Goal: Task Accomplishment & Management: Complete application form

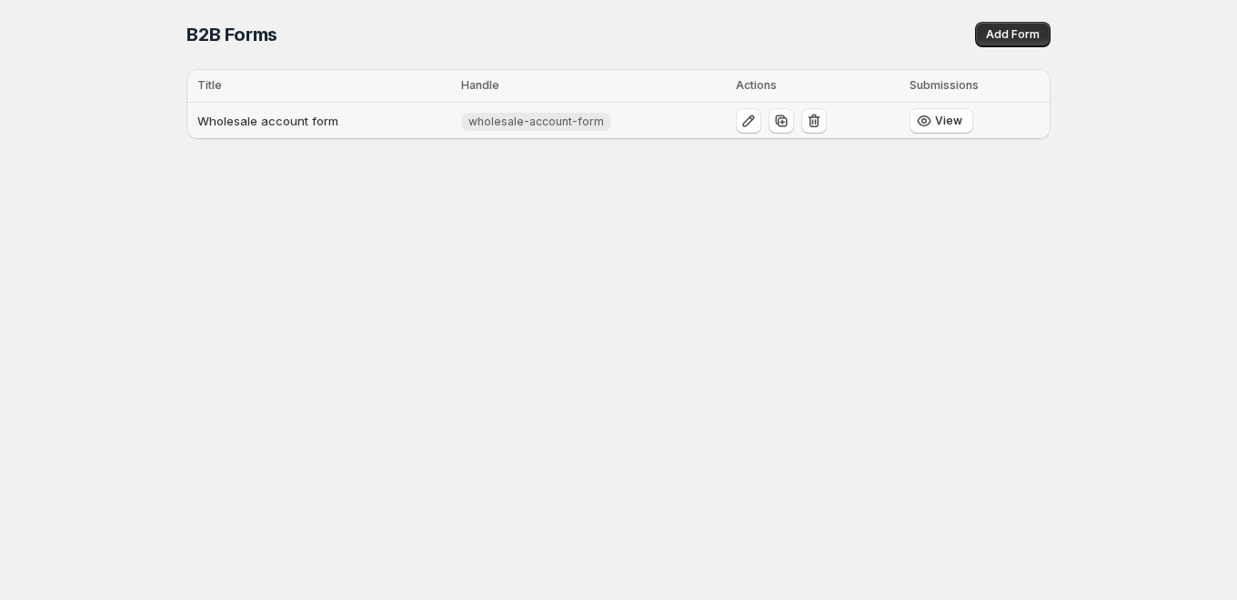
click at [346, 117] on td "Wholesale account form" at bounding box center [320, 121] width 269 height 37
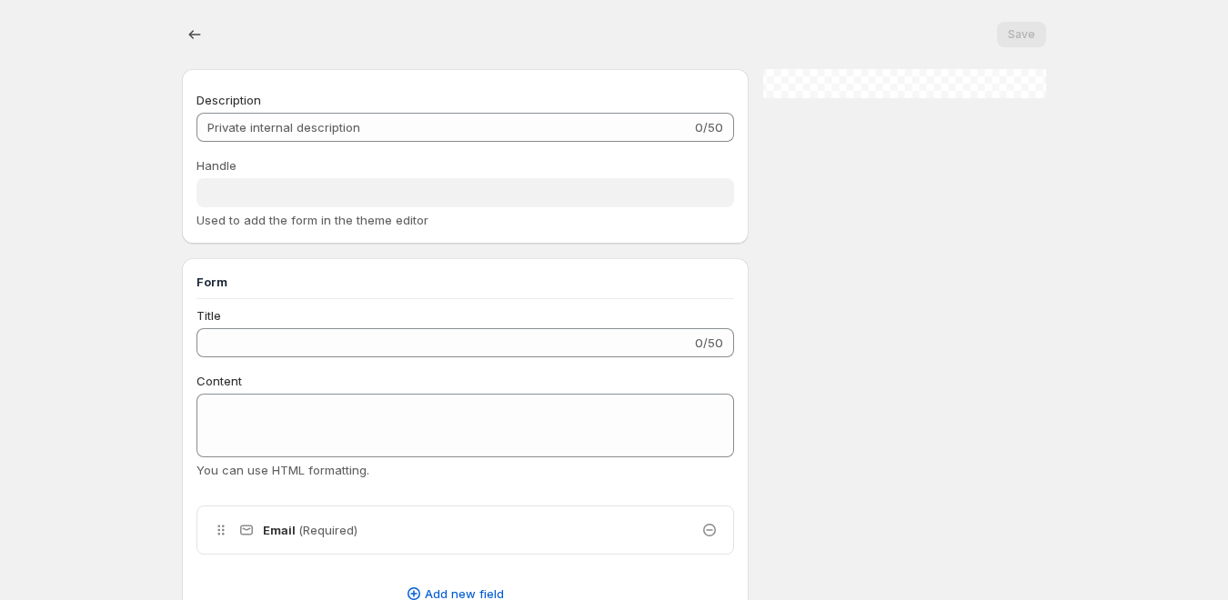
type input "Wholesale account form"
type input "wholesale-account-form"
type input "Register as a Company Account"
type input "Create an Account"
radio input "true"
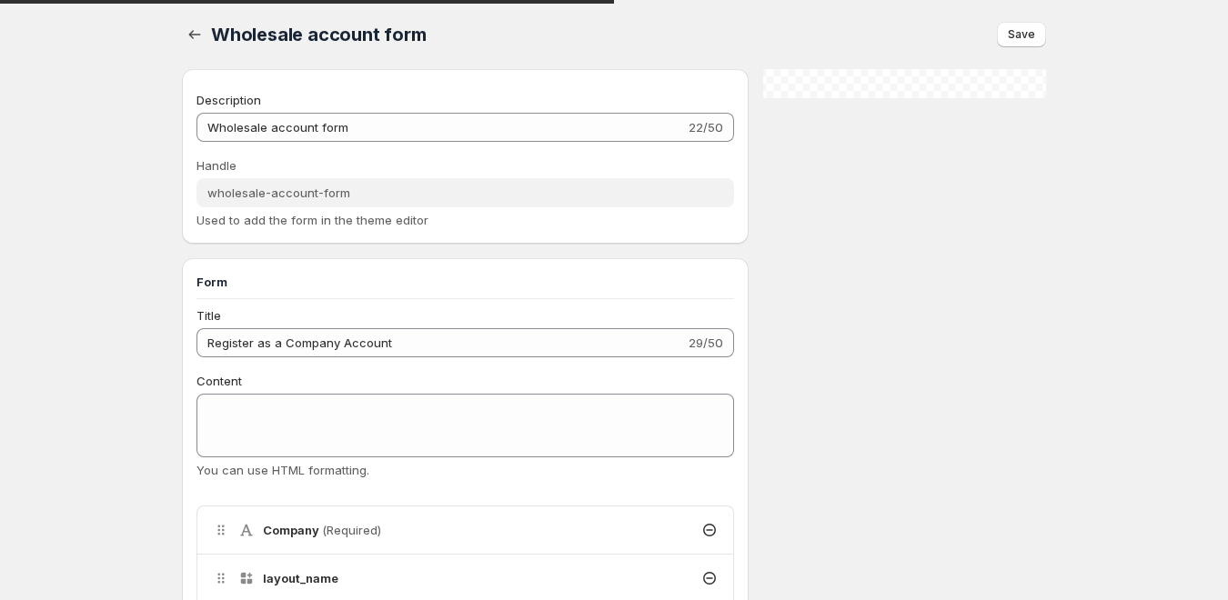
scroll to position [364, 0]
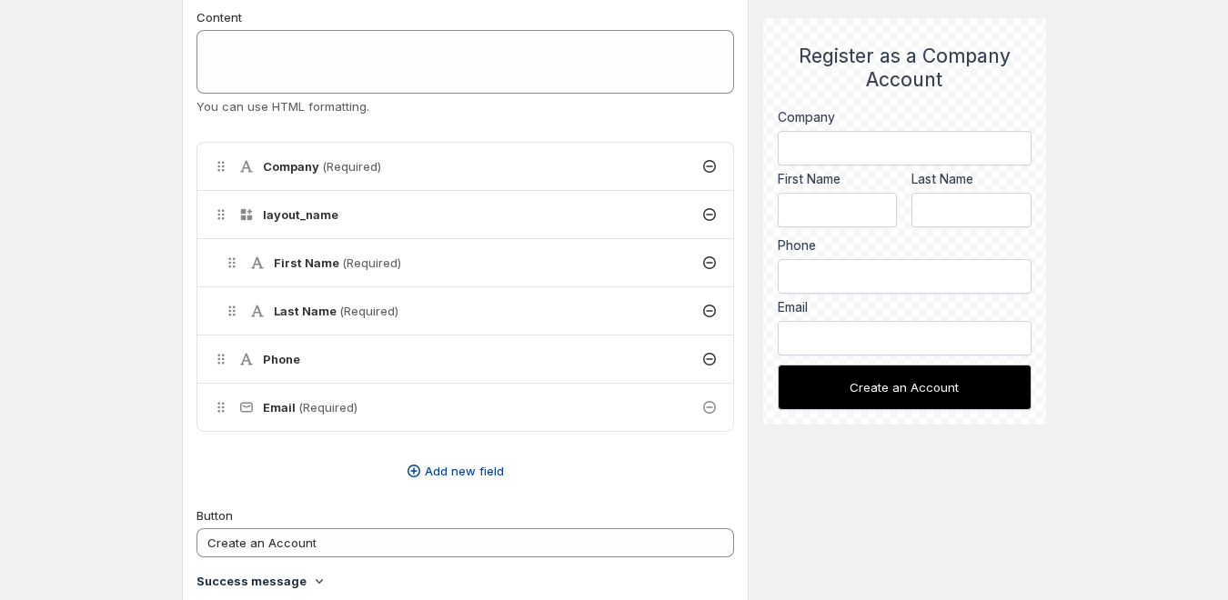
click at [465, 467] on span "Add new field" at bounding box center [464, 471] width 79 height 18
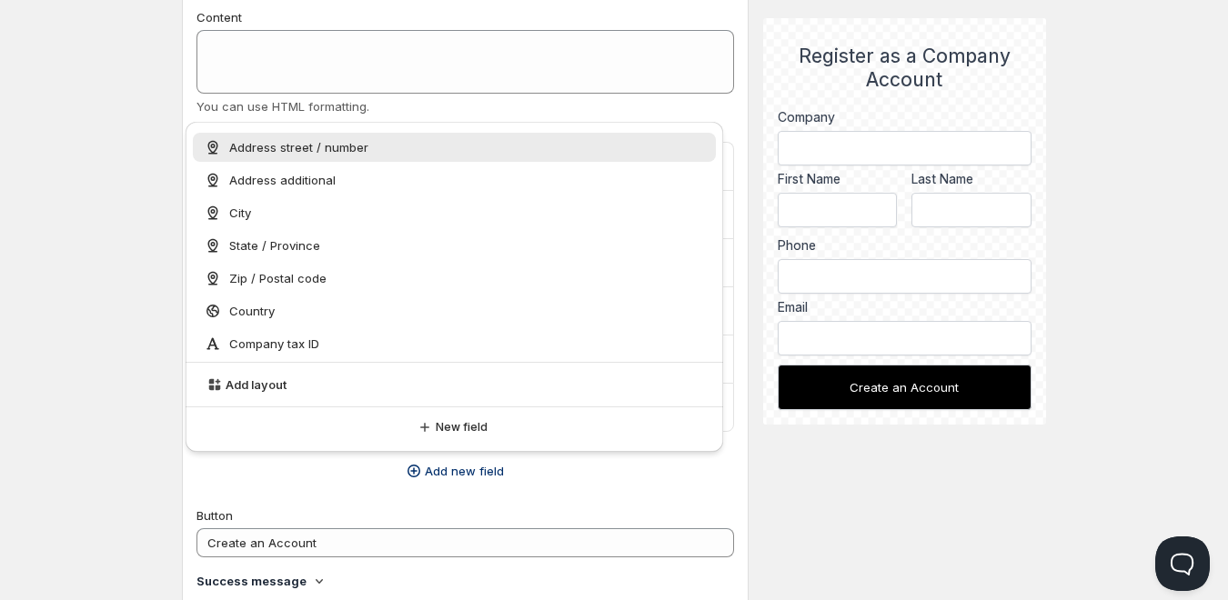
scroll to position [0, 0]
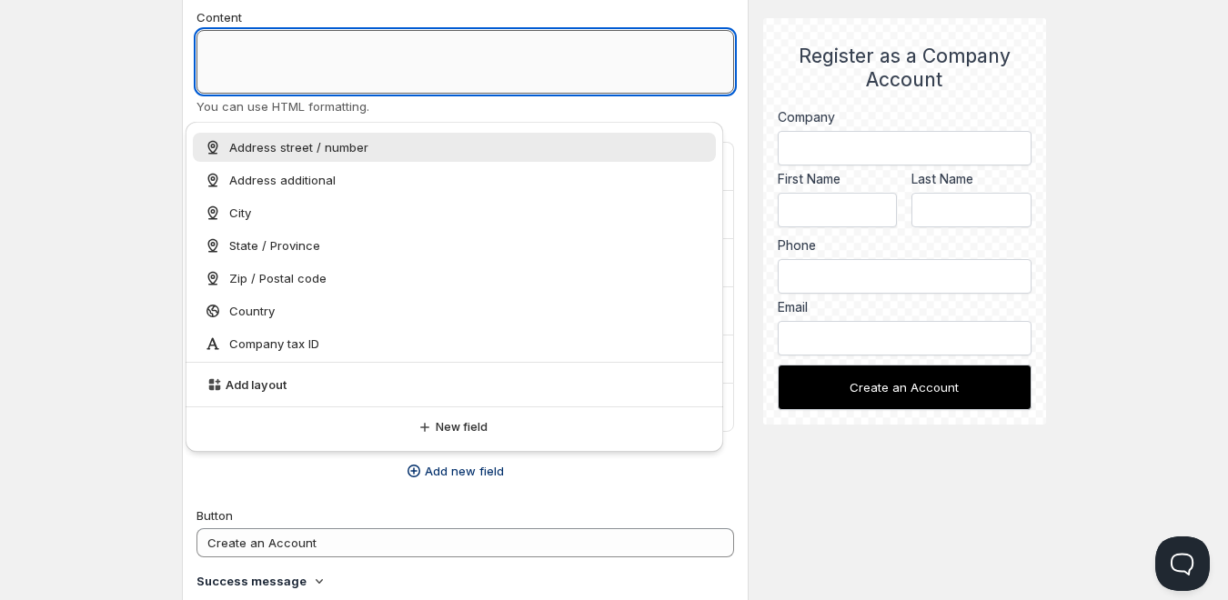
click at [259, 61] on textarea "Content" at bounding box center [464, 62] width 537 height 64
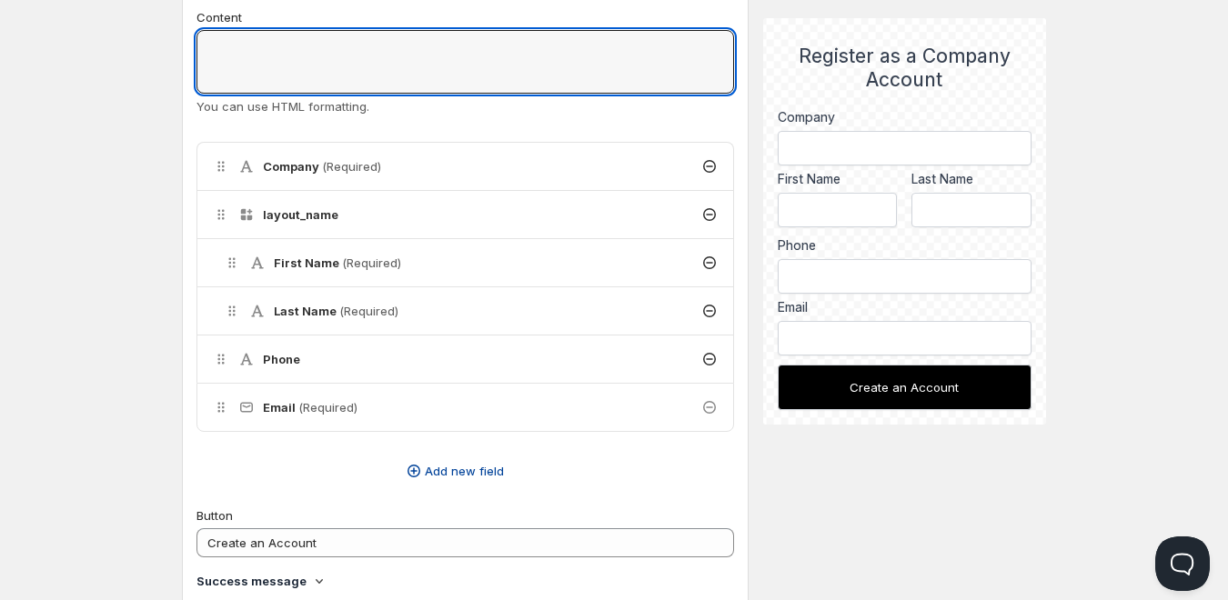
click at [436, 473] on span "Add new field" at bounding box center [464, 471] width 79 height 18
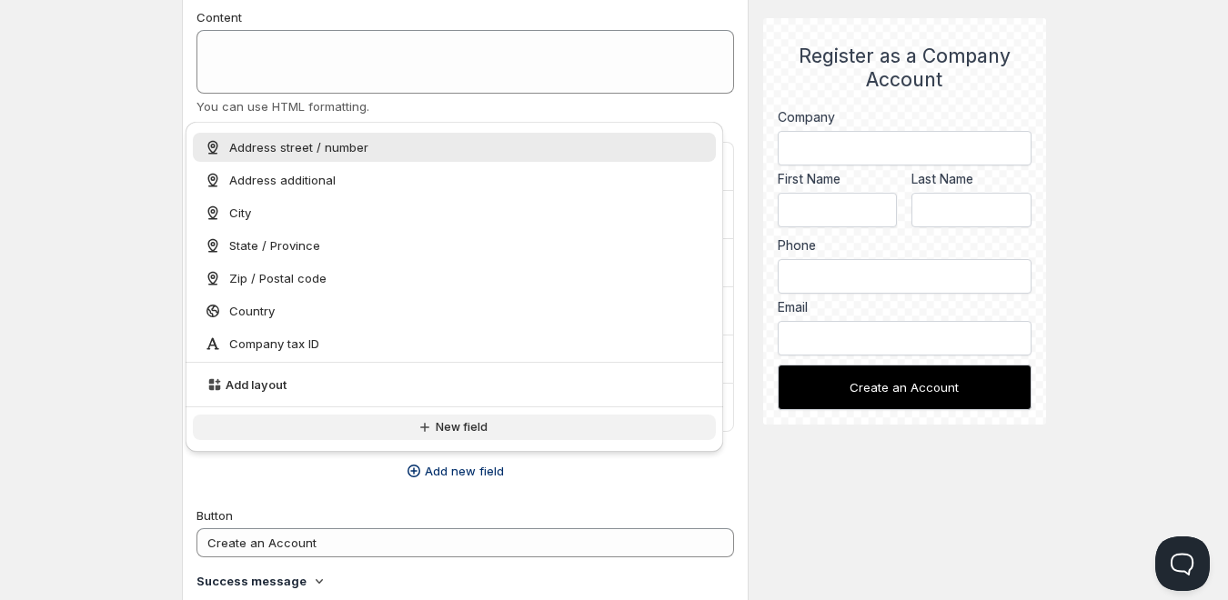
click at [442, 431] on span "New field" at bounding box center [462, 427] width 52 height 15
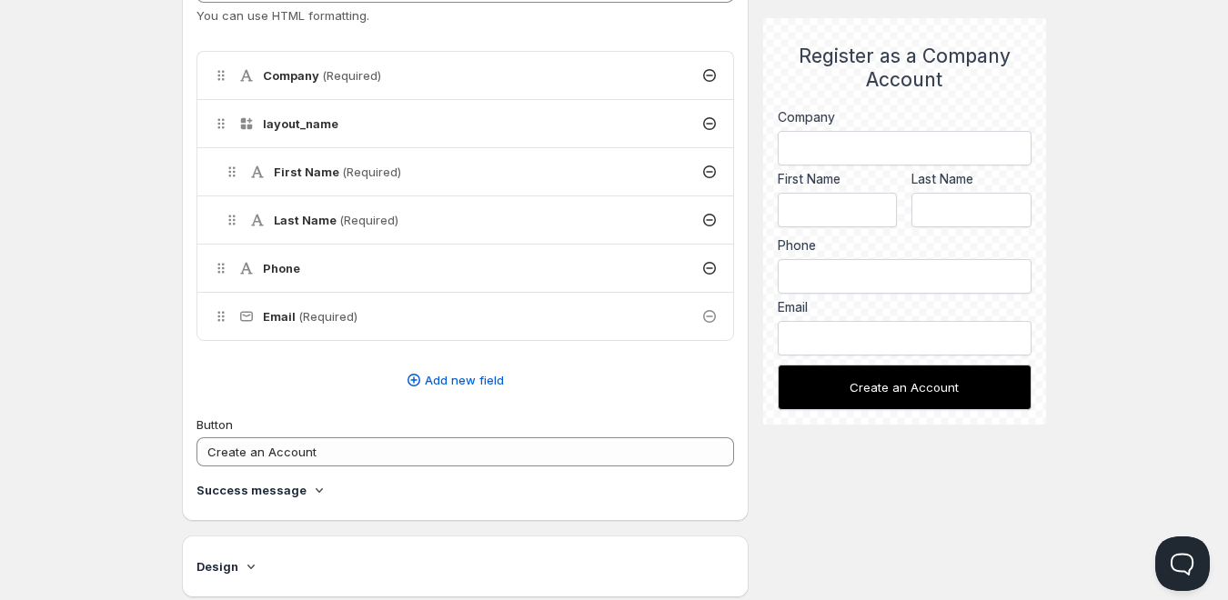
scroll to position [546, 0]
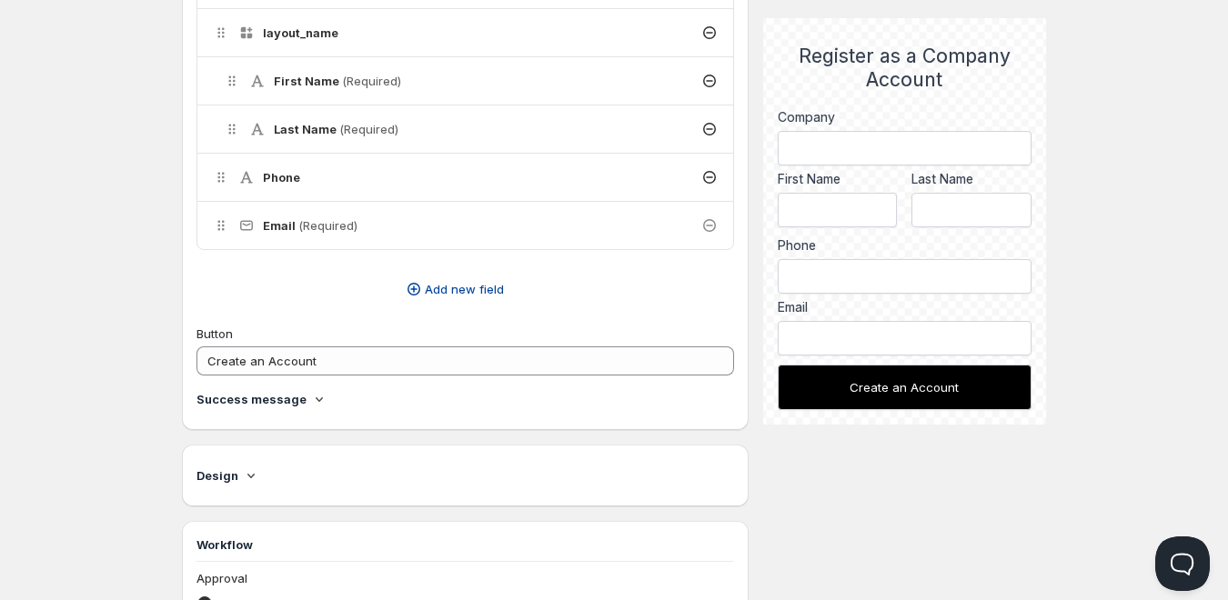
click at [438, 287] on span "Add new field" at bounding box center [464, 289] width 79 height 18
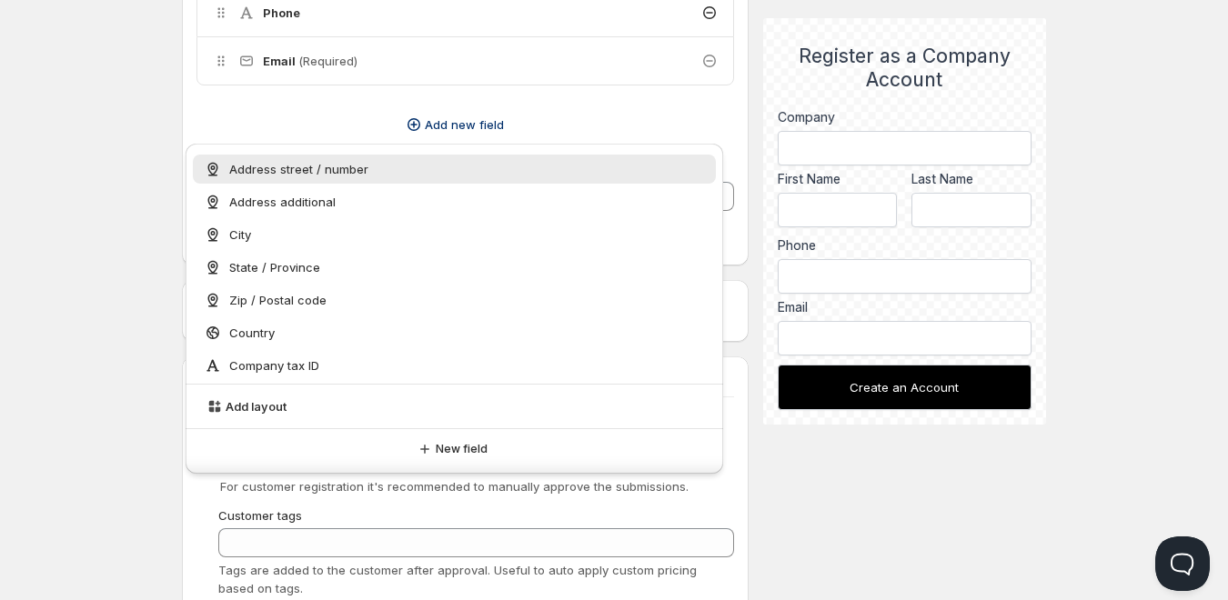
scroll to position [727, 0]
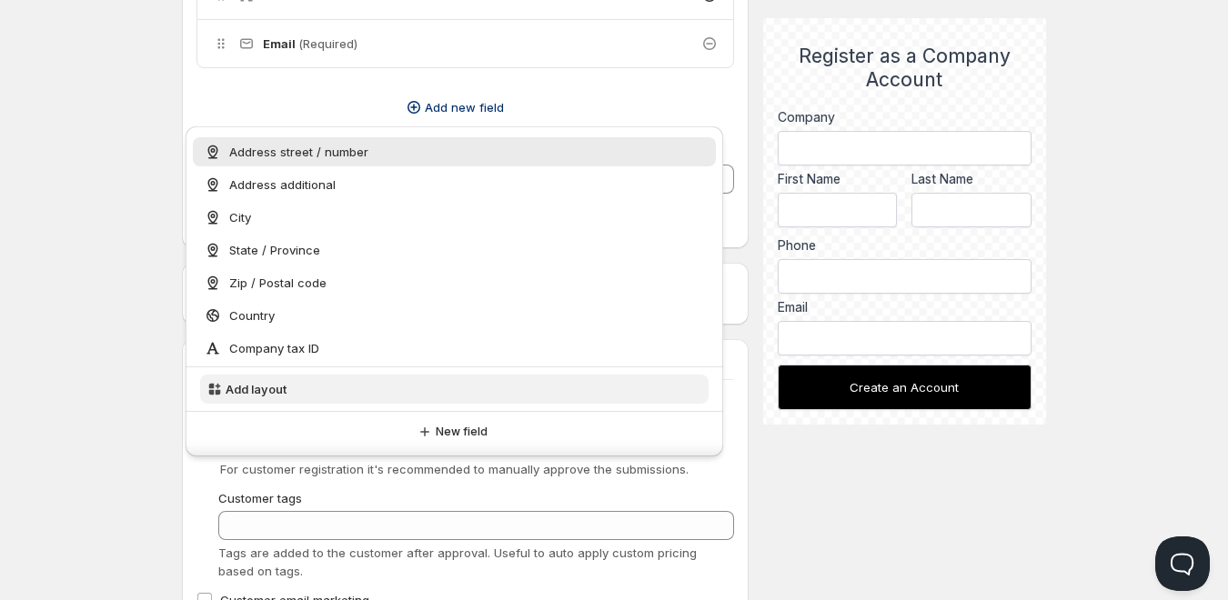
click at [270, 388] on span "Add layout" at bounding box center [256, 389] width 61 height 18
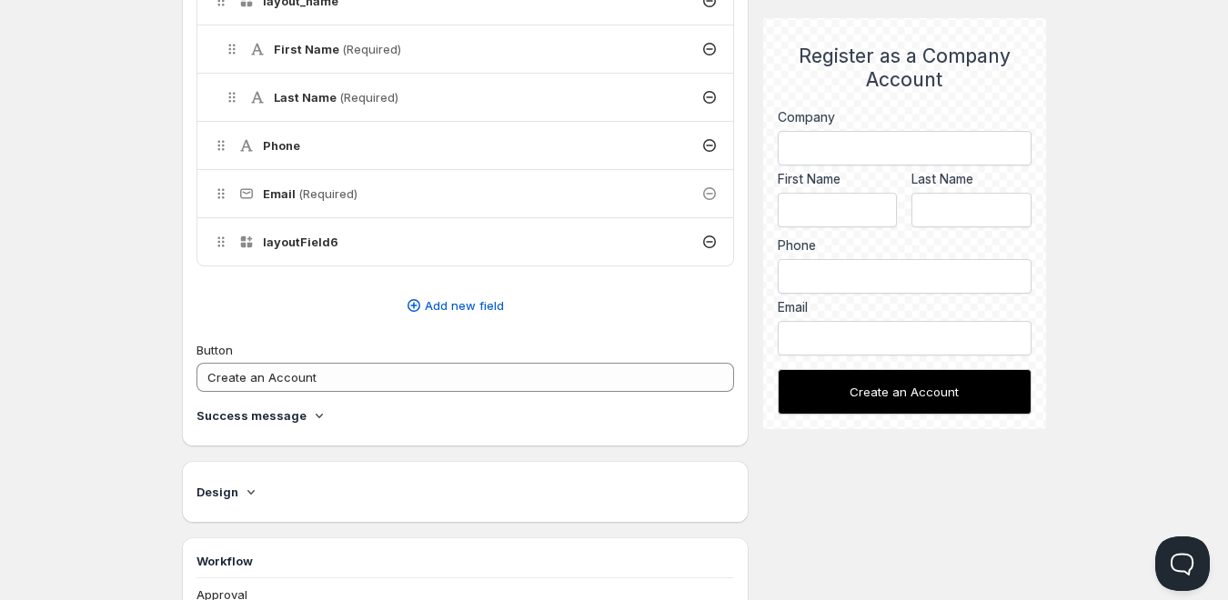
scroll to position [546, 0]
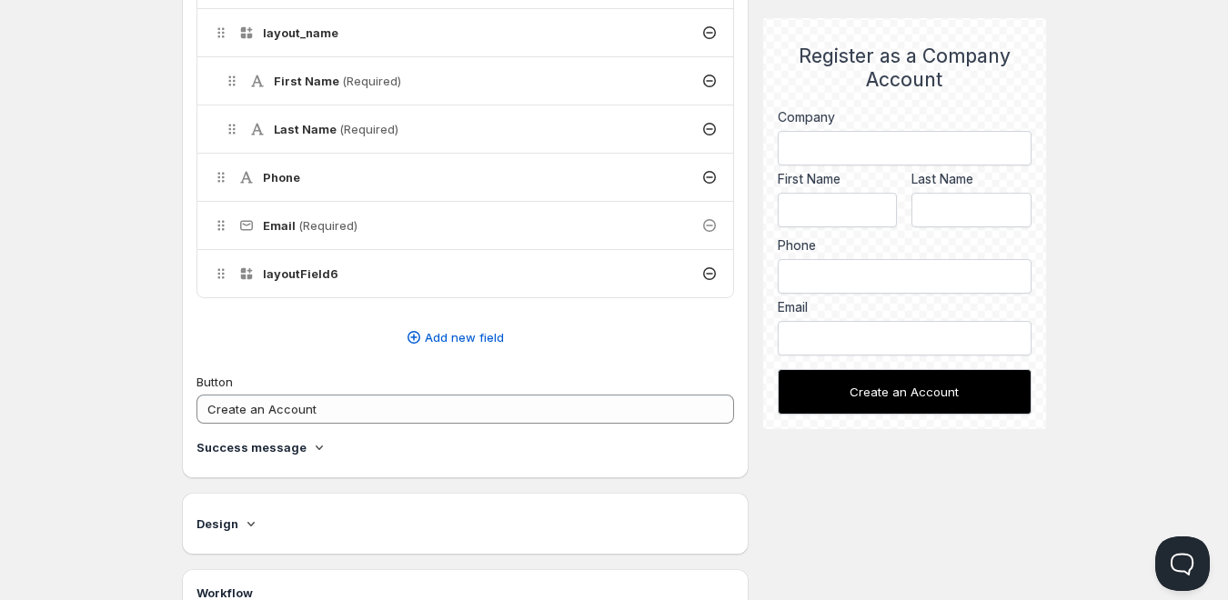
click at [707, 273] on icon at bounding box center [709, 274] width 18 height 18
click at [287, 266] on h4 "layoutField6" at bounding box center [300, 274] width 75 height 18
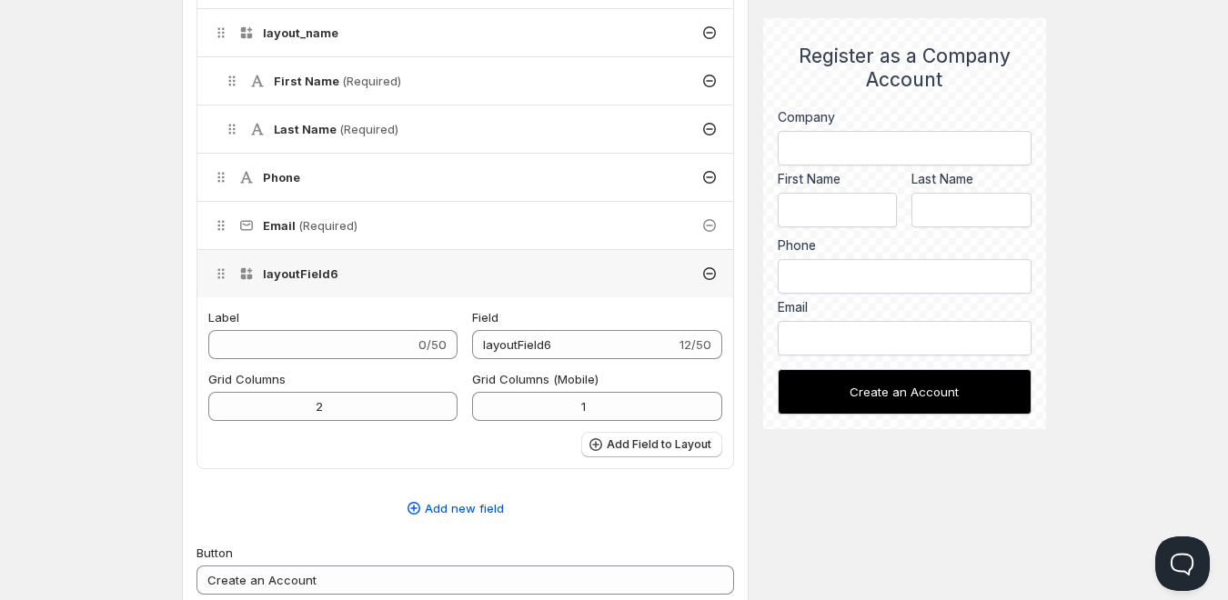
click at [701, 276] on icon at bounding box center [709, 274] width 18 height 18
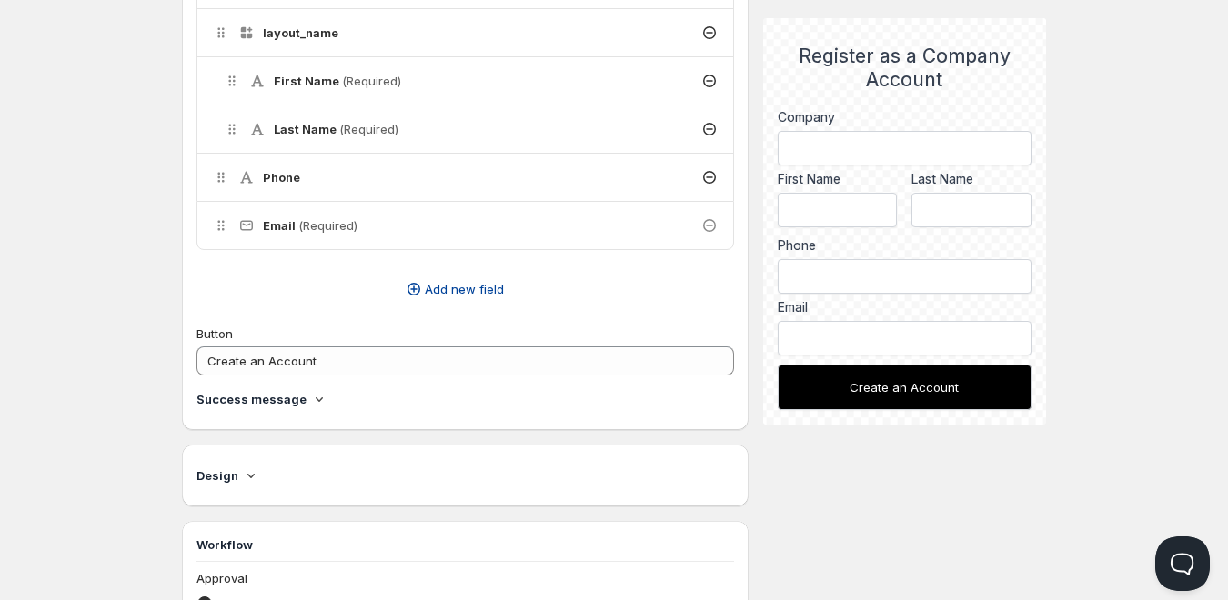
click at [426, 289] on span "Add new field" at bounding box center [464, 289] width 79 height 18
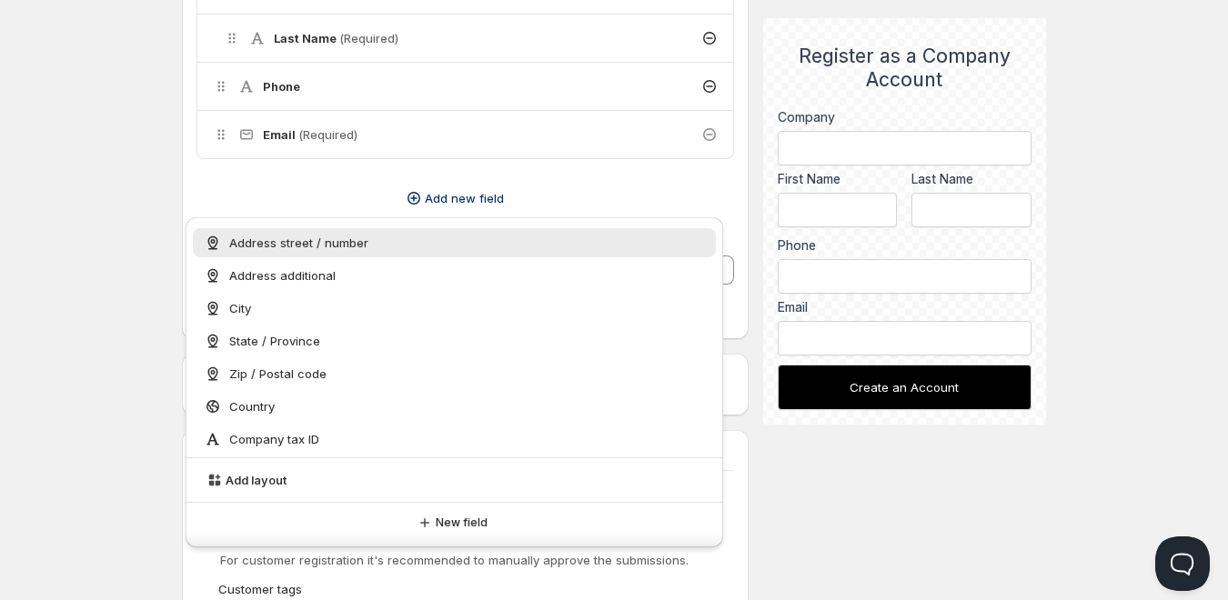
scroll to position [727, 0]
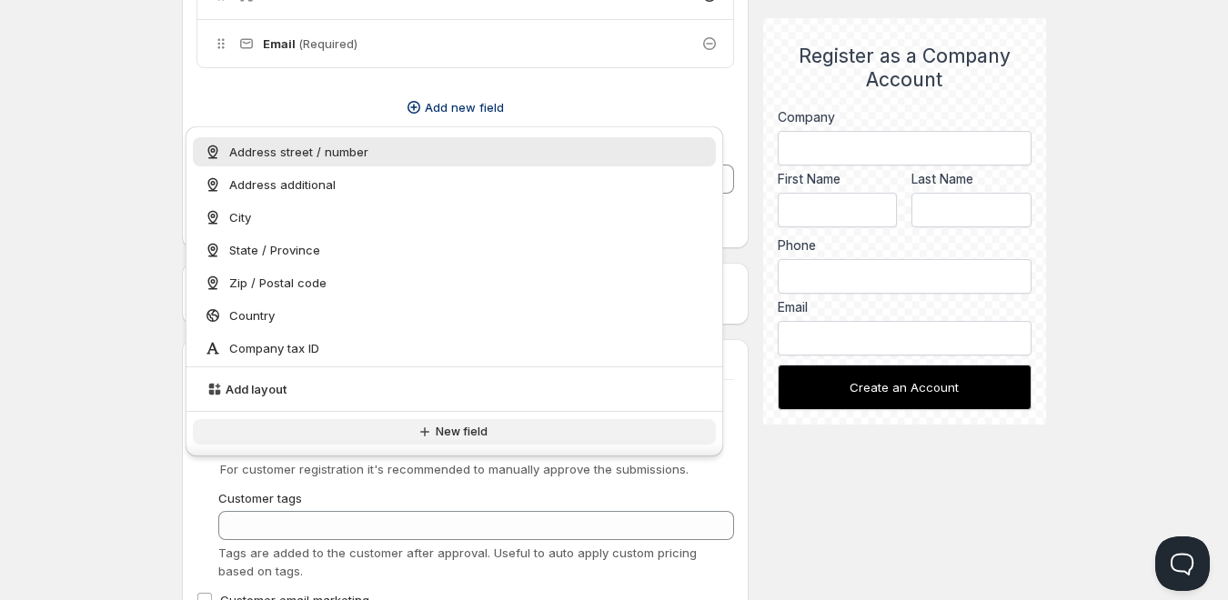
click at [431, 427] on icon "button" at bounding box center [425, 432] width 18 height 18
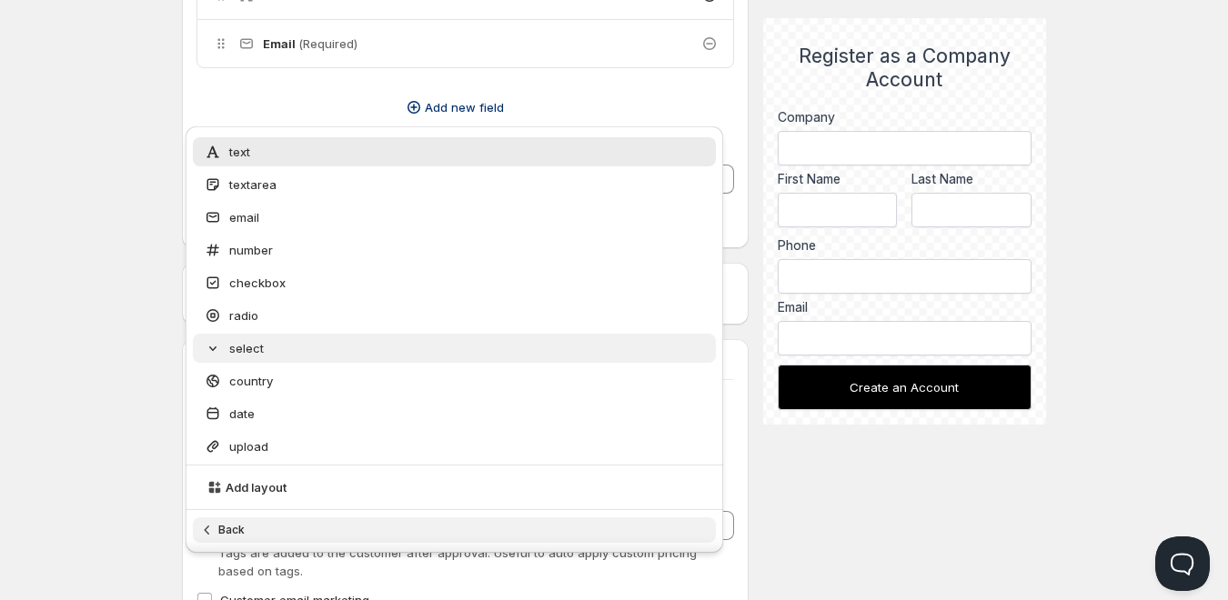
scroll to position [636, 0]
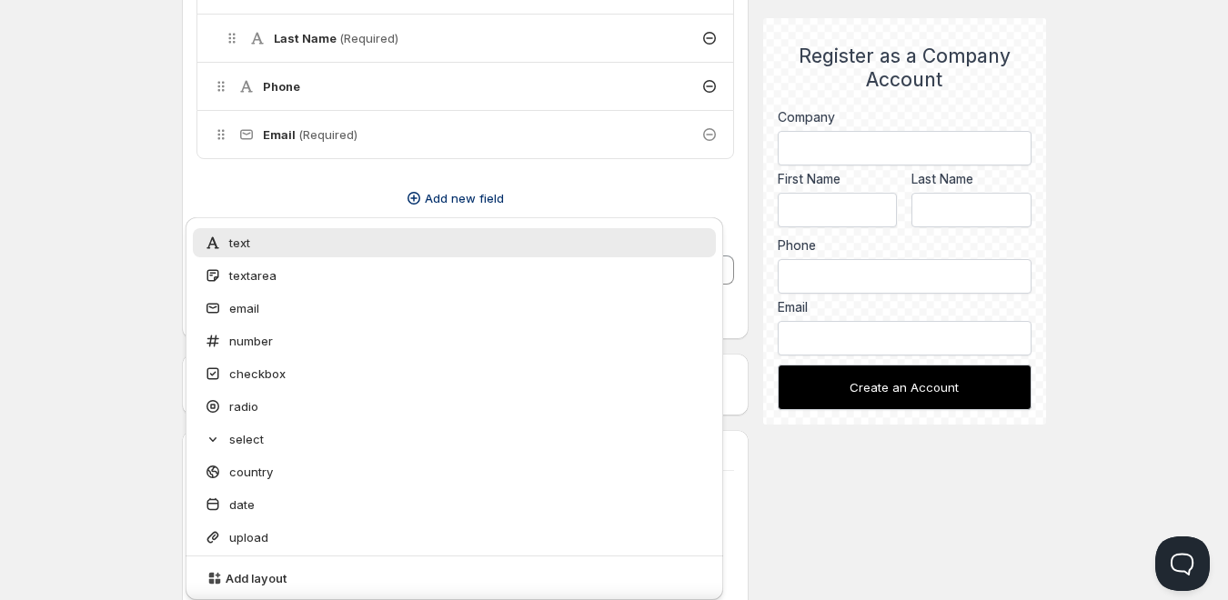
click at [309, 181] on div "Delete Cancel Are you sure you want to delete ? Company (Required) layout_name …" at bounding box center [464, 38] width 537 height 362
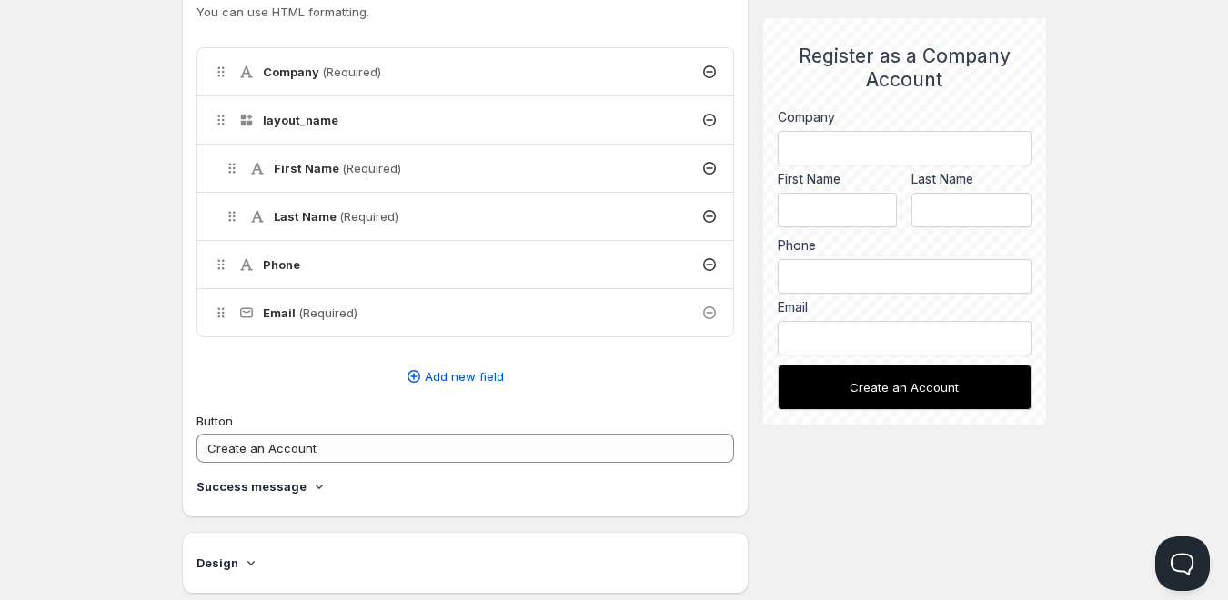
scroll to position [430, 0]
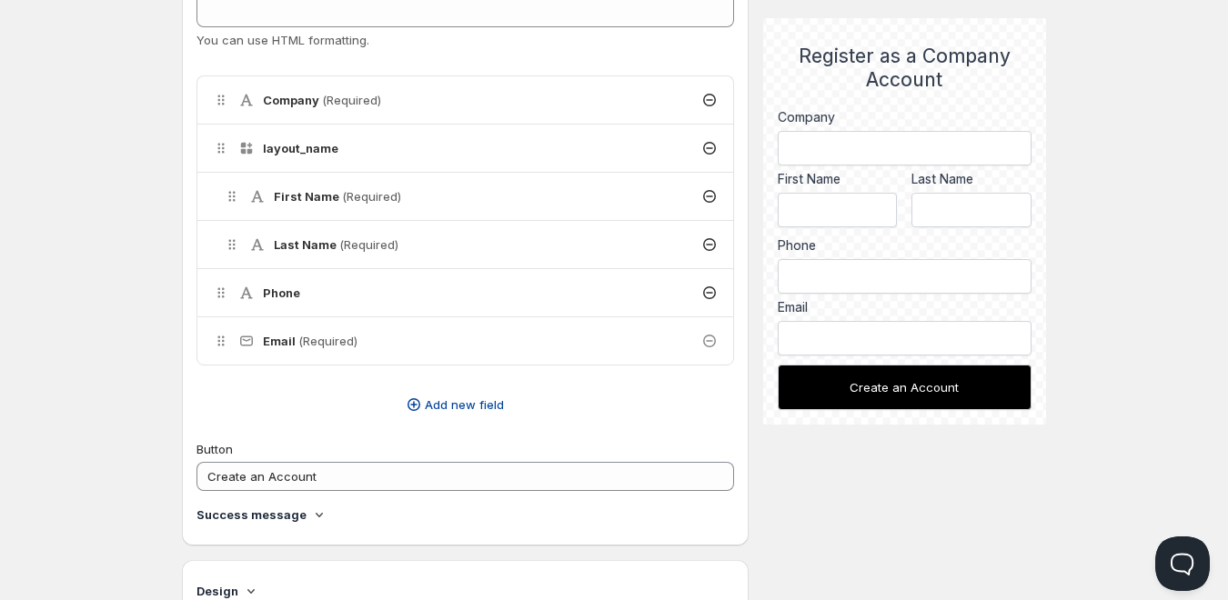
click at [445, 406] on span "Add new field" at bounding box center [464, 405] width 79 height 18
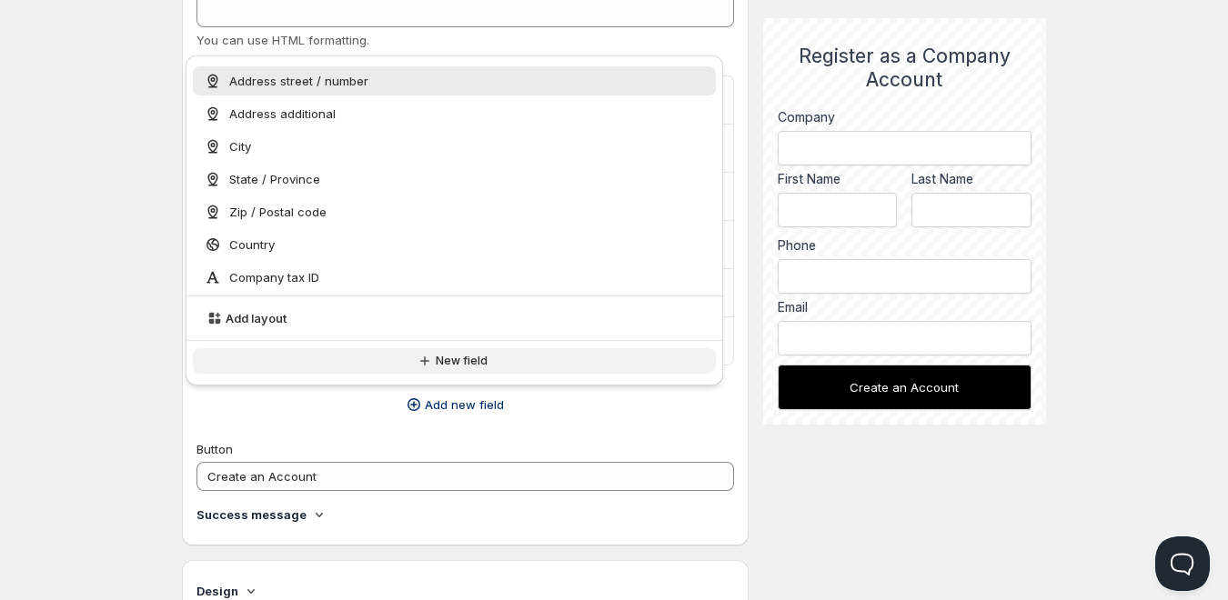
click at [446, 369] on button "New field" at bounding box center [454, 360] width 523 height 25
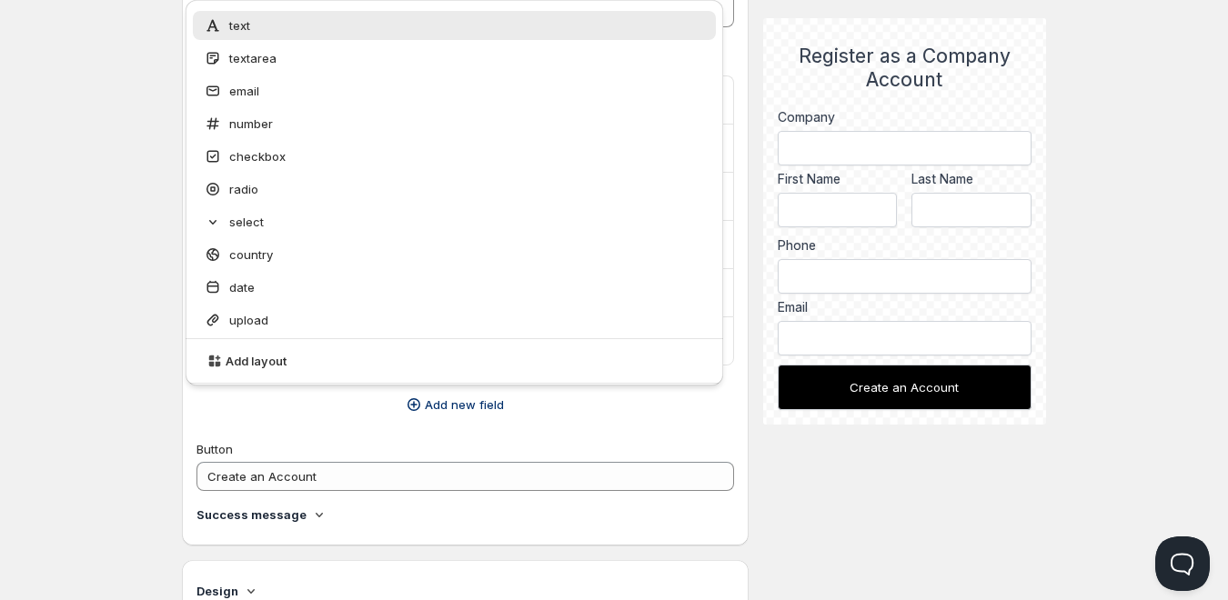
click at [256, 426] on div "Title Register as a Company Account 29/50 Content You can use HTML formatting. …" at bounding box center [464, 203] width 537 height 655
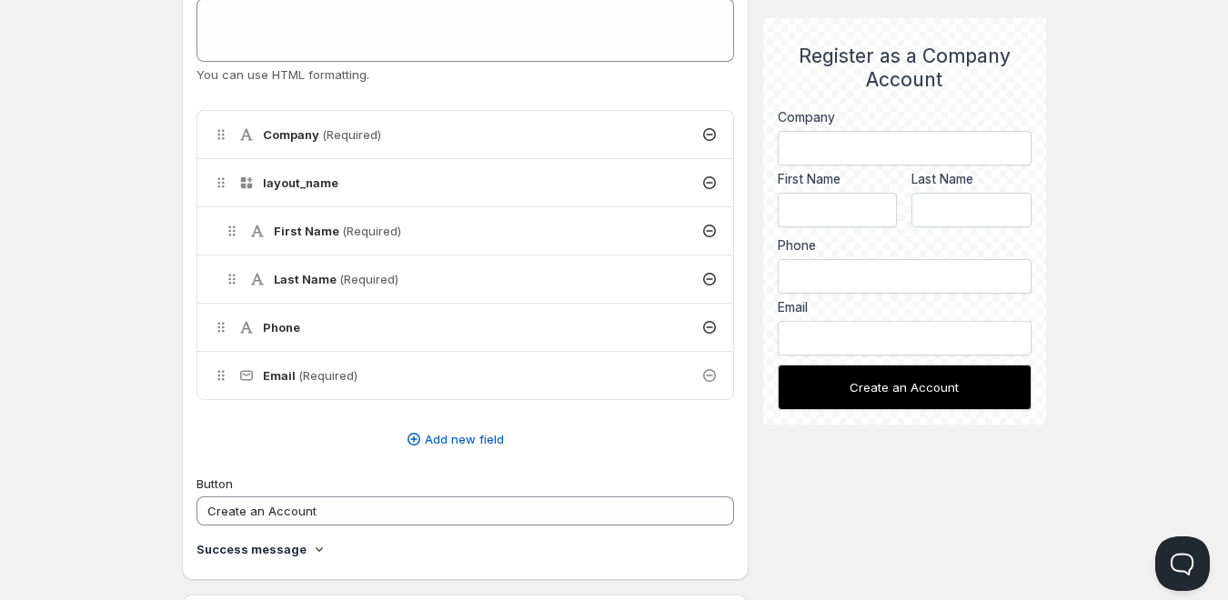
scroll to position [364, 0]
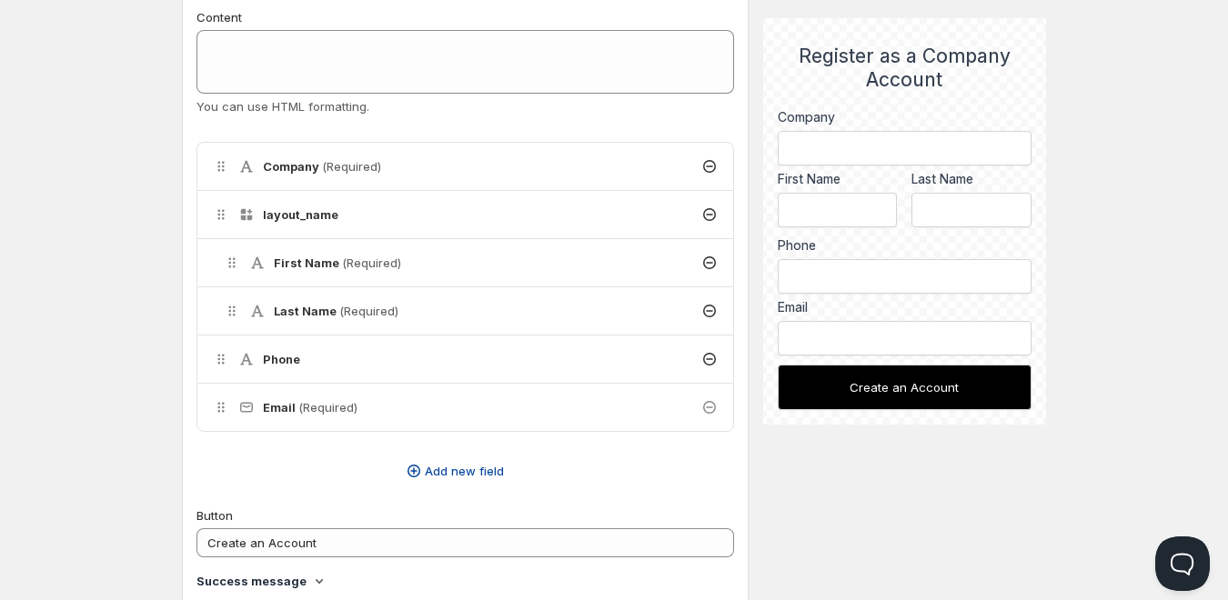
click at [437, 476] on span "Add new field" at bounding box center [464, 471] width 79 height 18
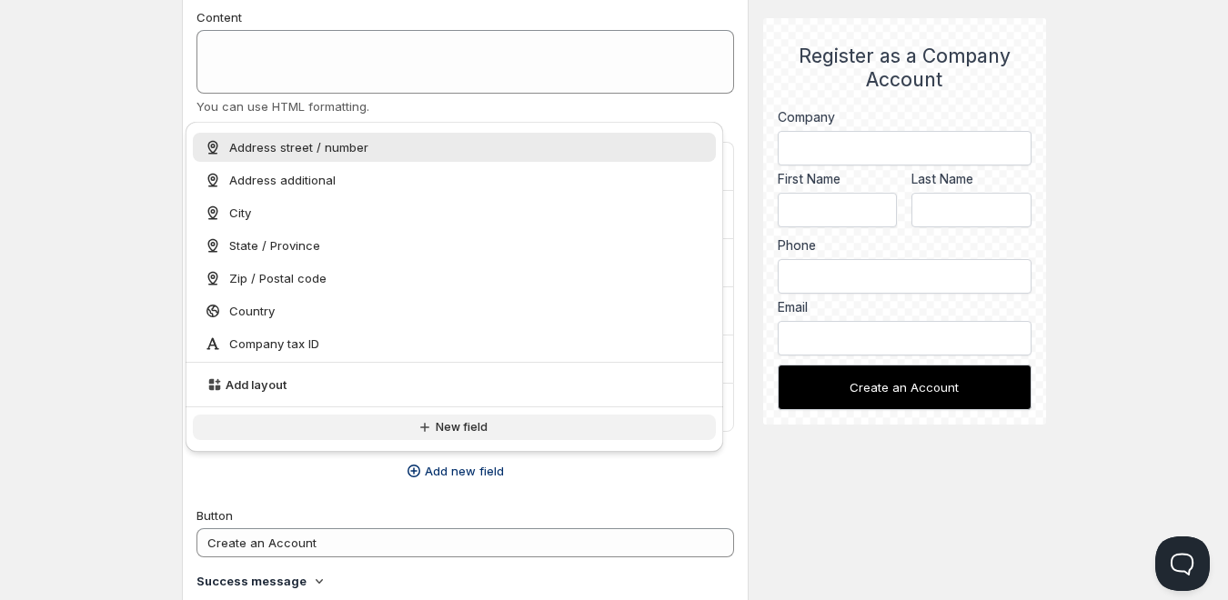
click at [446, 427] on span "New field" at bounding box center [462, 427] width 52 height 15
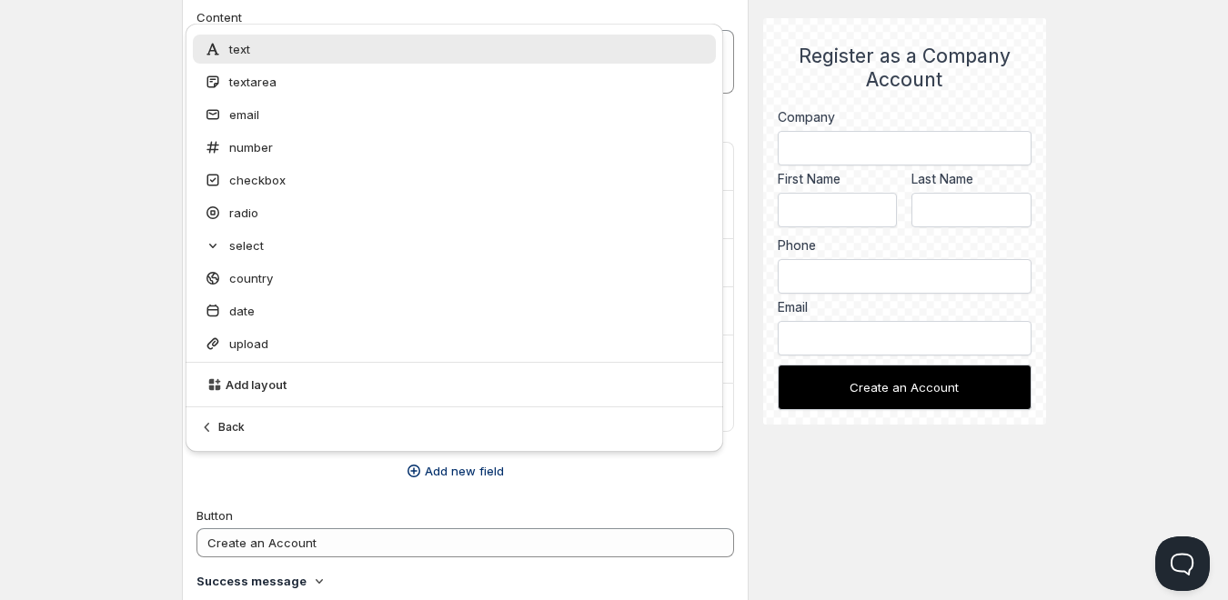
click at [227, 479] on button "Add new field" at bounding box center [453, 470] width 537 height 29
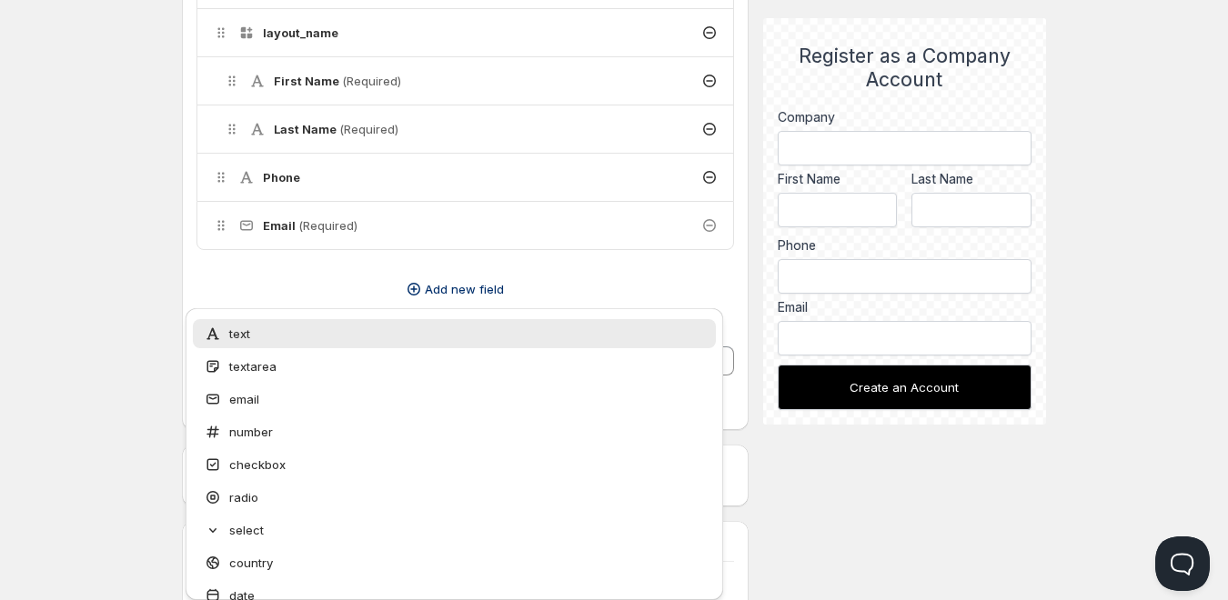
click at [143, 343] on div "Home Pricing Price lists Checkout Forms Submissions Settings Features Plans Who…" at bounding box center [614, 423] width 1228 height 1939
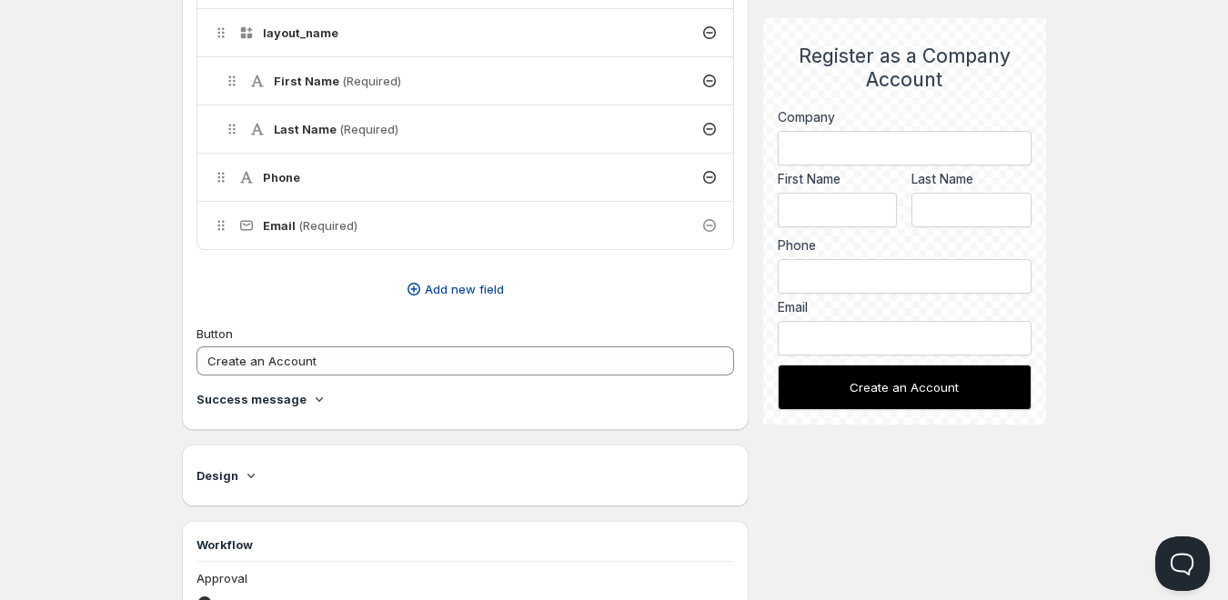
click at [214, 280] on button "Add new field" at bounding box center [453, 289] width 537 height 29
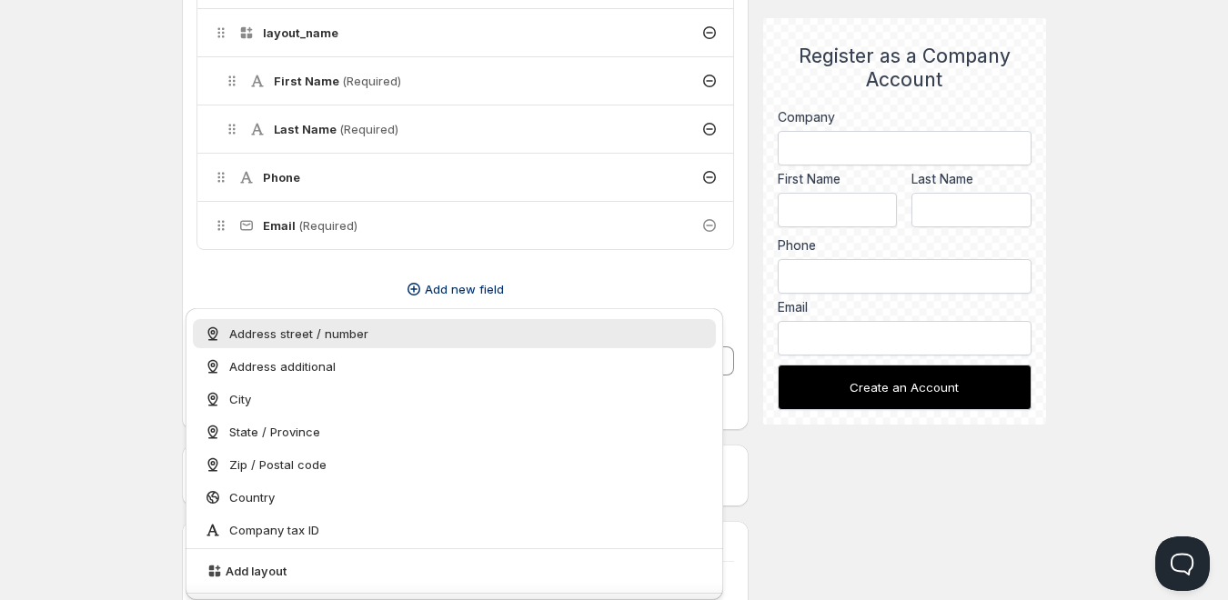
click at [112, 278] on div "Home Pricing Price lists Checkout Forms Submissions Settings Features Plans Who…" at bounding box center [614, 423] width 1228 height 1939
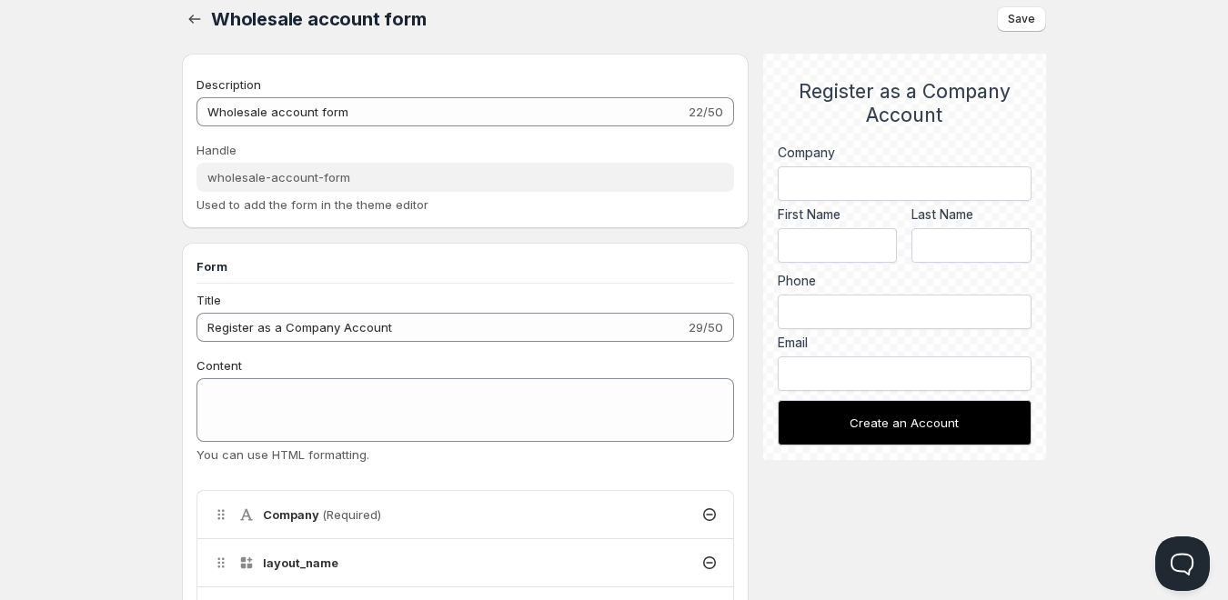
scroll to position [0, 0]
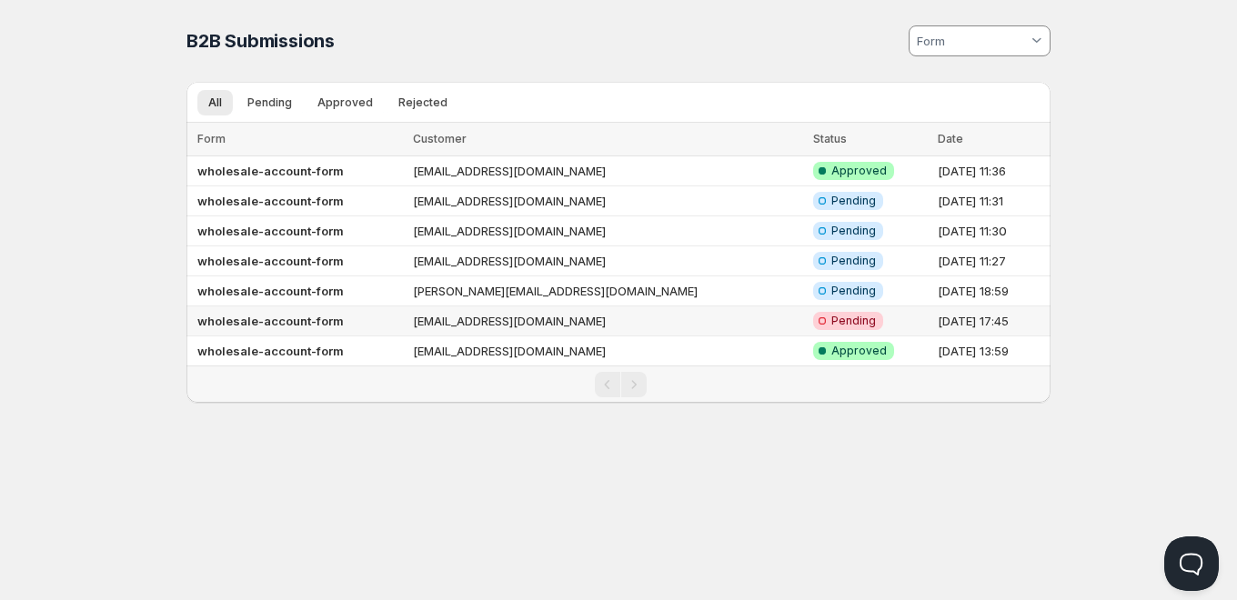
click at [317, 320] on b "wholesale-account-form" at bounding box center [270, 321] width 146 height 15
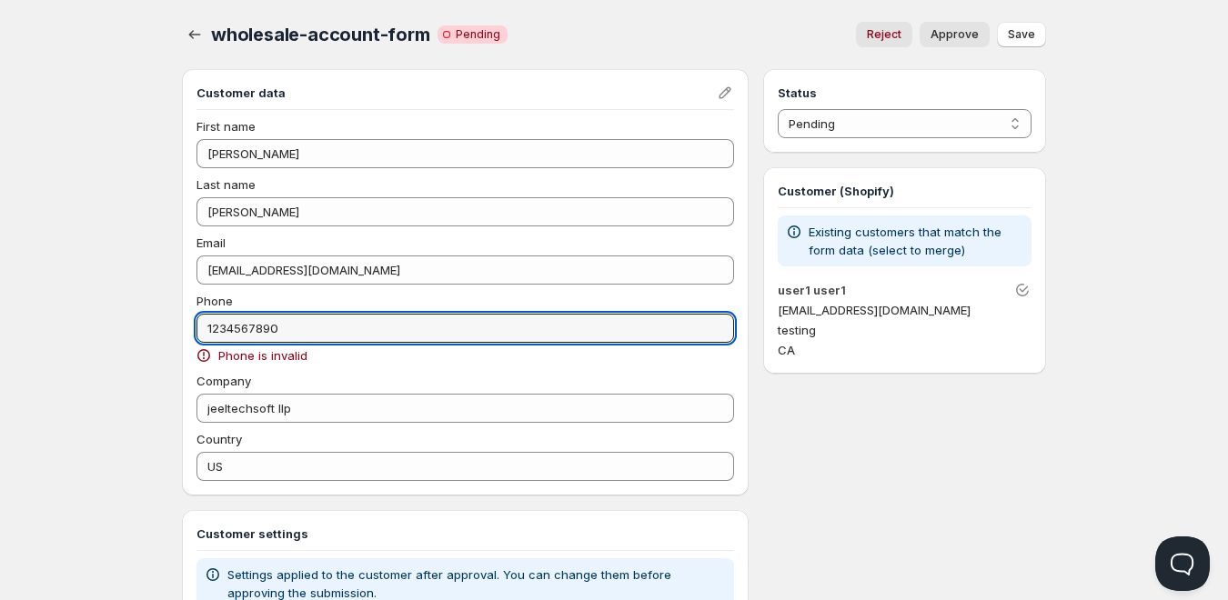
drag, startPoint x: 367, startPoint y: 336, endPoint x: 194, endPoint y: 326, distance: 173.9
click at [194, 326] on div "Customer data First name snehal Last name patel Email jeeltechsoftqa@gmail.com …" at bounding box center [465, 282] width 566 height 426
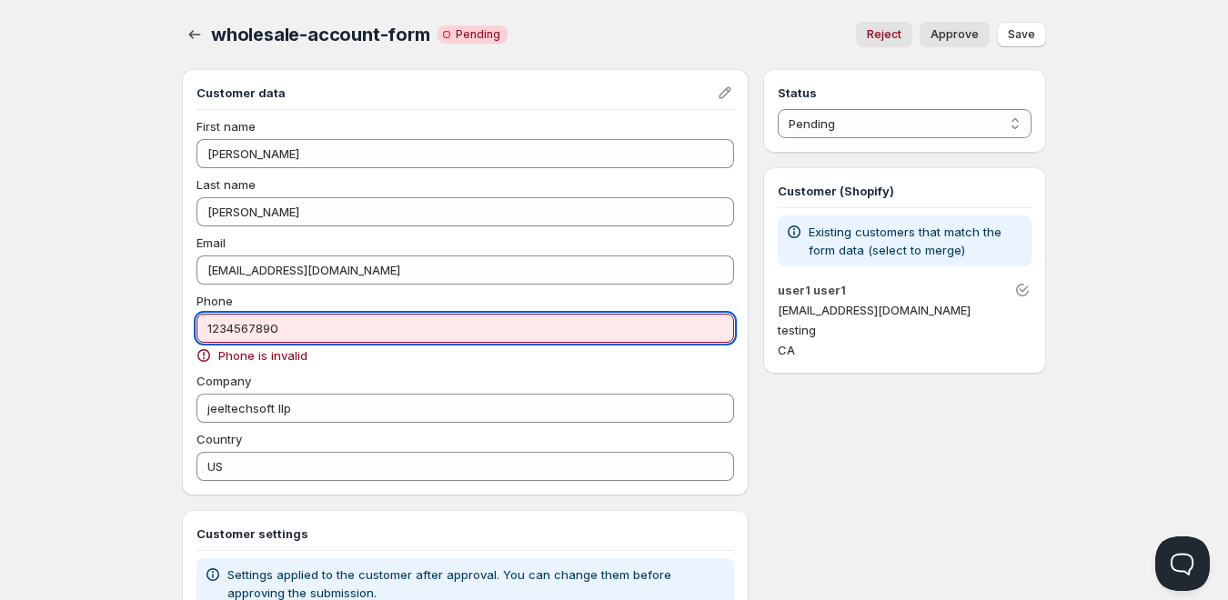
click at [313, 328] on input "1234567890" at bounding box center [464, 328] width 537 height 29
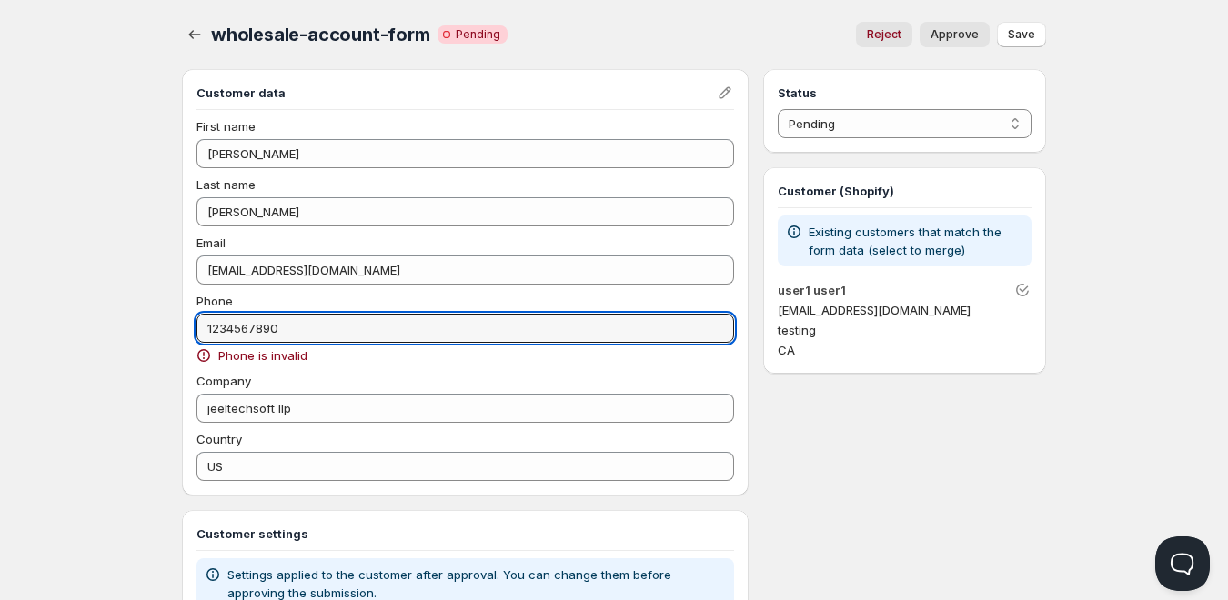
drag, startPoint x: 313, startPoint y: 328, endPoint x: 325, endPoint y: 240, distance: 89.0
click at [173, 328] on div "wholesale-account-form. This page is ready wholesale-account-form Critical Inco…" at bounding box center [613, 395] width 907 height 791
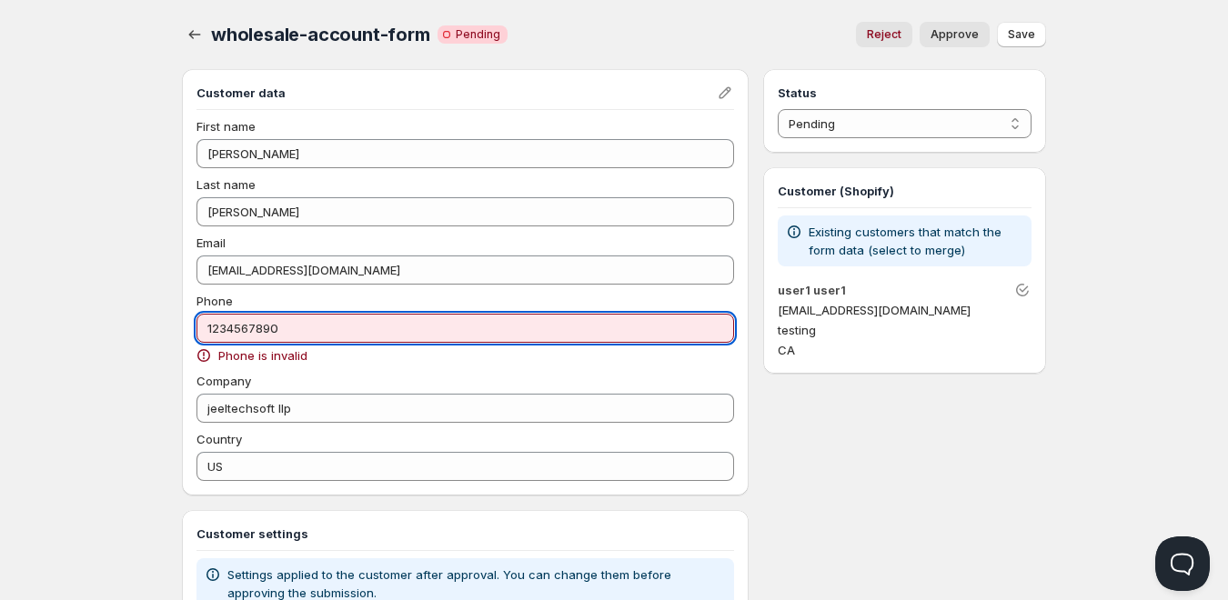
click at [399, 320] on input "1234567890" at bounding box center [464, 328] width 537 height 29
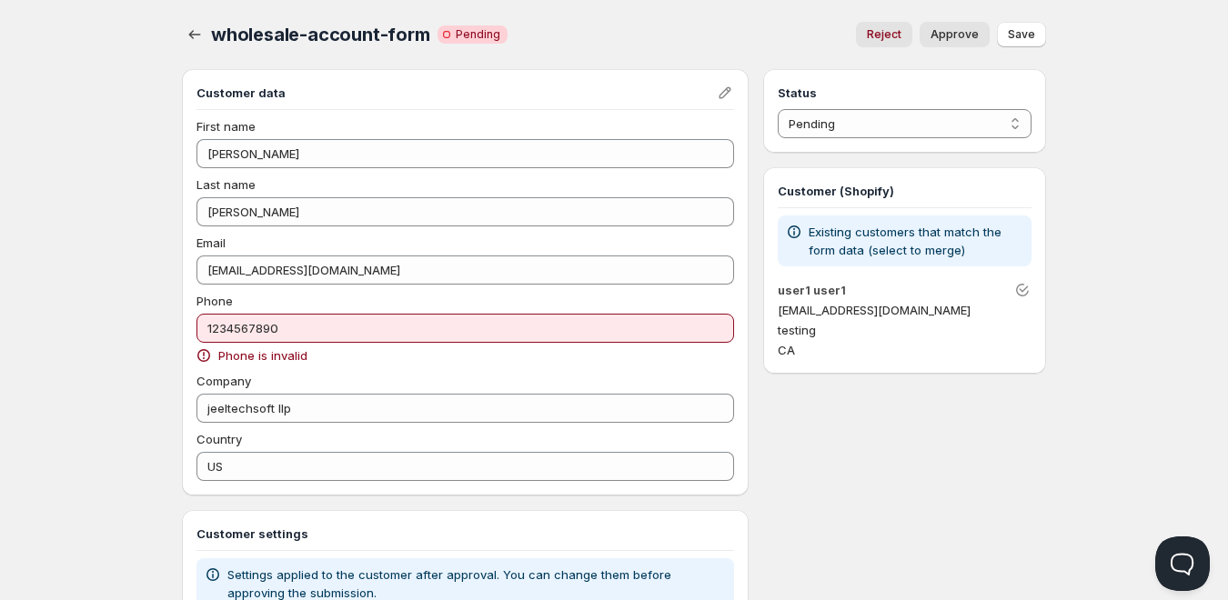
click at [384, 363] on div "Phone is invalid" at bounding box center [464, 355] width 537 height 18
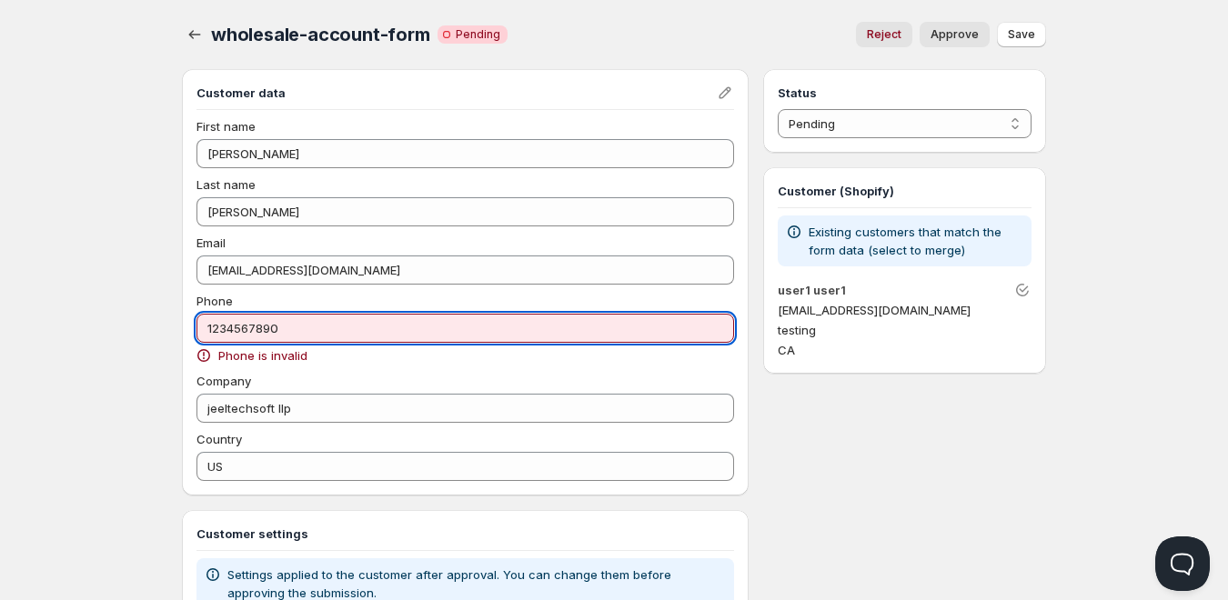
click at [349, 325] on input "1234567890" at bounding box center [464, 328] width 537 height 29
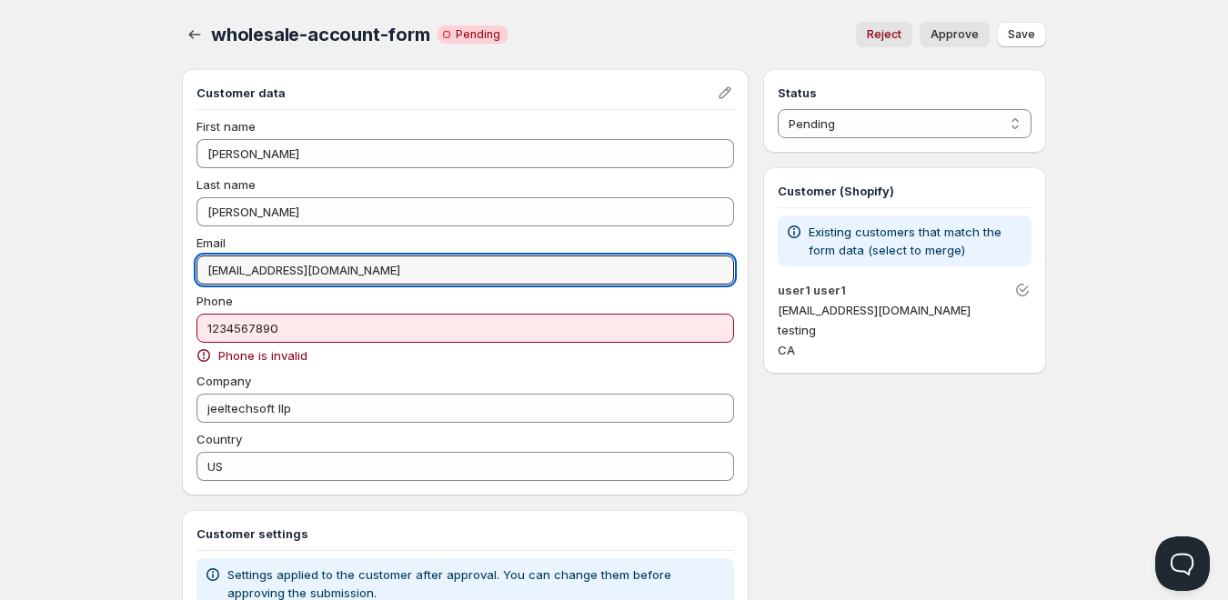
drag, startPoint x: 384, startPoint y: 271, endPoint x: 174, endPoint y: 275, distance: 210.1
click at [174, 275] on div "wholesale-account-form. This page is ready wholesale-account-form Critical Inco…" at bounding box center [613, 395] width 907 height 791
click at [371, 275] on input "jeeltechsoftqa@gmail.com" at bounding box center [464, 270] width 537 height 29
click at [371, 274] on input "jeeltechsoftqa@gmail.com" at bounding box center [464, 270] width 537 height 29
click at [371, 273] on input "jeeltechsoftqa@gmail.com" at bounding box center [464, 270] width 537 height 29
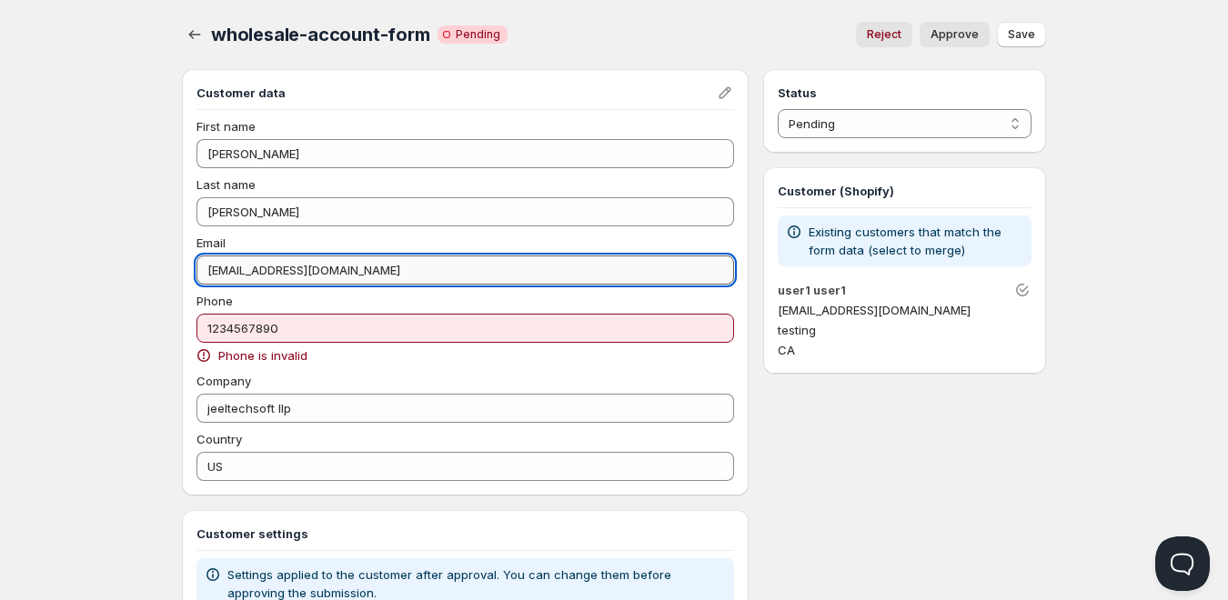
click at [371, 273] on input "jeeltechsoftqa@gmail.com" at bounding box center [464, 270] width 537 height 29
click at [367, 276] on input "jeeltechsoftqa@gmail.com" at bounding box center [464, 270] width 537 height 29
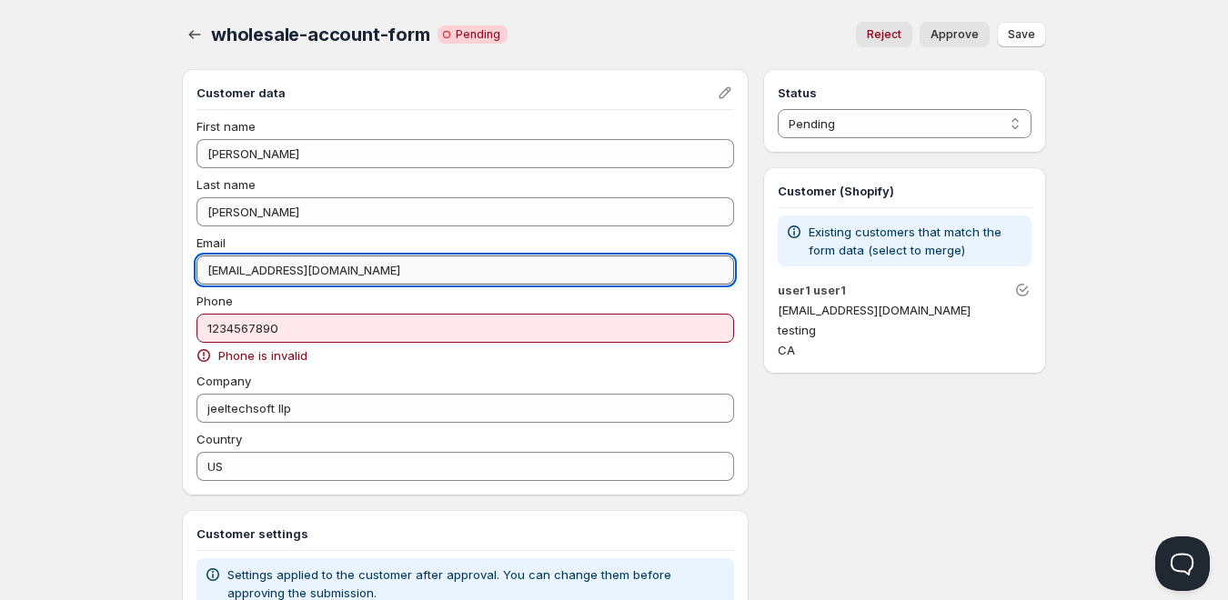
click at [367, 276] on input "jeeltechsoftqa@gmail.com" at bounding box center [464, 270] width 537 height 29
click at [381, 270] on input "jeeltechsoftqa@gmail.com" at bounding box center [464, 270] width 537 height 29
